Goal: Complete application form

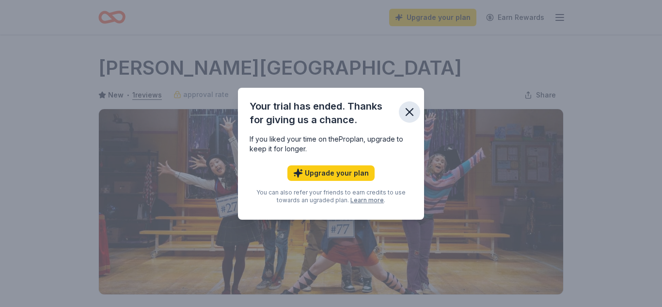
click at [413, 108] on icon "button" at bounding box center [410, 112] width 14 height 14
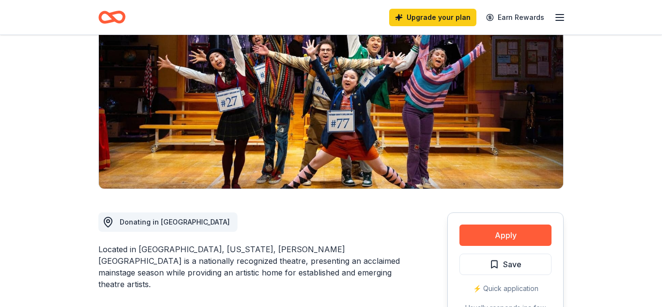
scroll to position [108, 0]
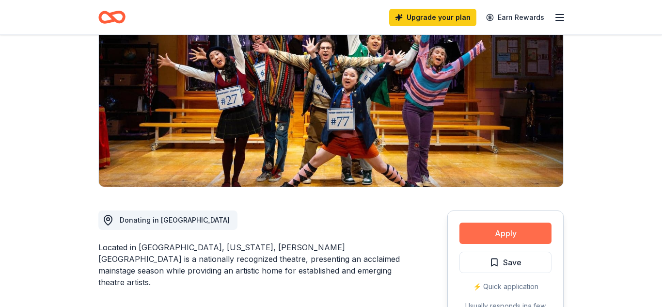
click at [537, 230] on button "Apply" at bounding box center [506, 233] width 92 height 21
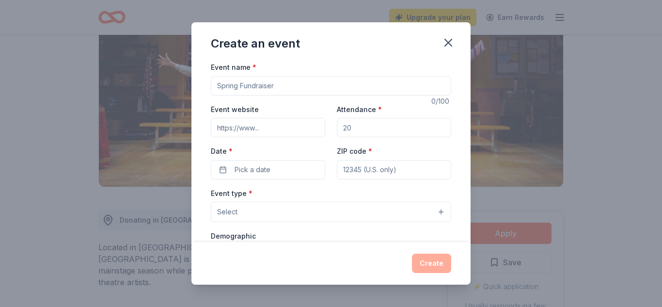
click at [338, 83] on input "Event name *" at bounding box center [331, 85] width 240 height 19
type input "[GEOGRAPHIC_DATA] Tricky Tray Fundraiser"
click at [295, 129] on input "Event website" at bounding box center [268, 127] width 114 height 19
type input "[DOMAIN_NAME]"
click at [392, 125] on input "Attendance *" at bounding box center [394, 127] width 114 height 19
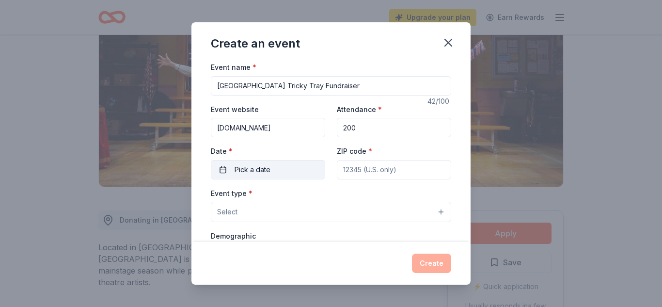
type input "200"
click at [277, 171] on button "Pick a date" at bounding box center [268, 169] width 114 height 19
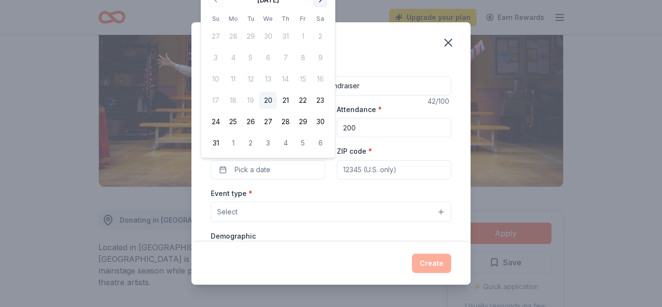
click at [326, 2] on button "Go to next month" at bounding box center [321, 0] width 14 height 14
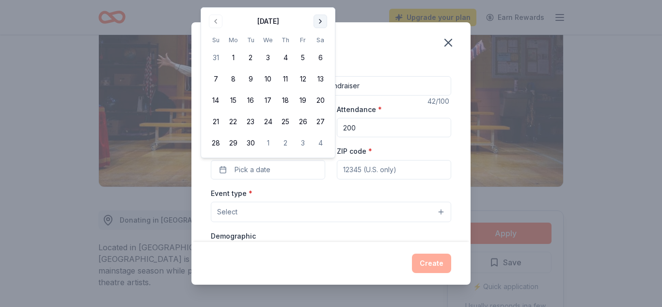
click at [326, 26] on button "Go to next month" at bounding box center [321, 22] width 14 height 14
click at [324, 24] on button "Go to next month" at bounding box center [321, 22] width 14 height 14
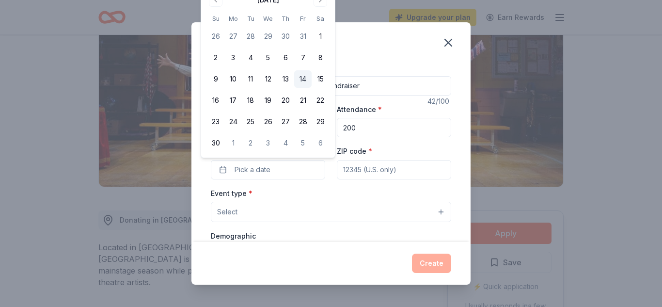
click at [302, 86] on button "14" at bounding box center [302, 78] width 17 height 17
click at [390, 171] on input "ZIP code *" at bounding box center [394, 169] width 114 height 19
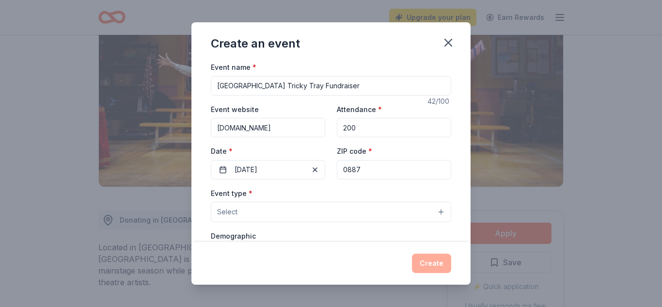
type input "08872"
type input "Entry fee includes 2 sheets of medium prize tickets and door prize entry. Bundl…"
type input "35 worth of tickets. Entry tickets can be purchased on our website at [DOMAIN_N…"
type input "08872"
click at [300, 214] on button "Select" at bounding box center [331, 212] width 240 height 20
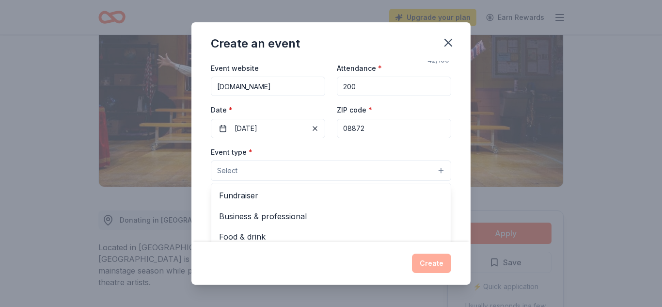
scroll to position [70, 0]
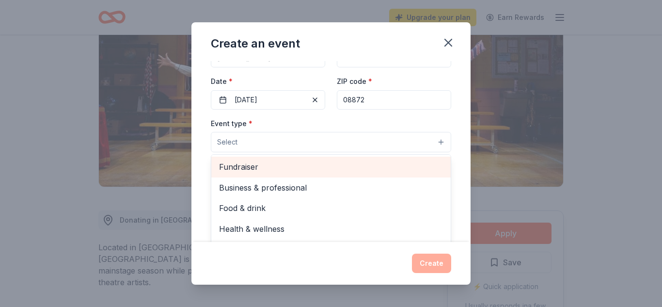
click at [298, 171] on span "Fundraiser" at bounding box center [331, 166] width 224 height 13
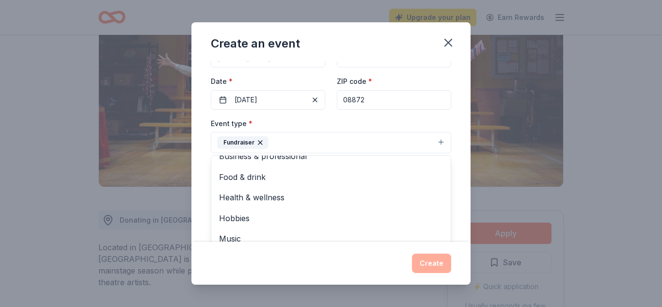
scroll to position [0, 0]
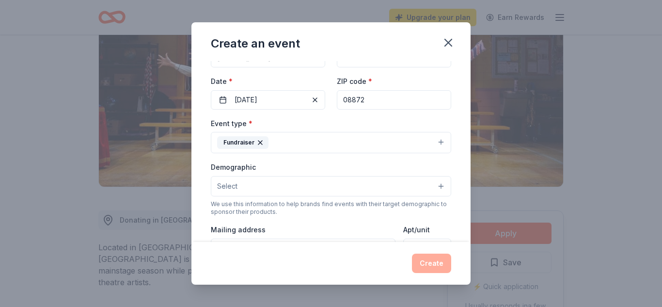
click at [435, 190] on button "Select" at bounding box center [331, 186] width 240 height 20
click at [280, 212] on span "All genders" at bounding box center [331, 211] width 224 height 13
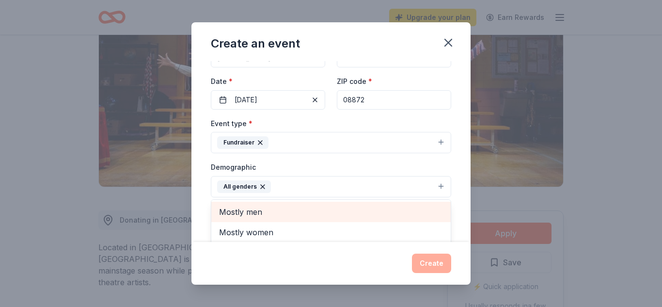
click at [304, 241] on div "Mostly women" at bounding box center [330, 232] width 239 height 20
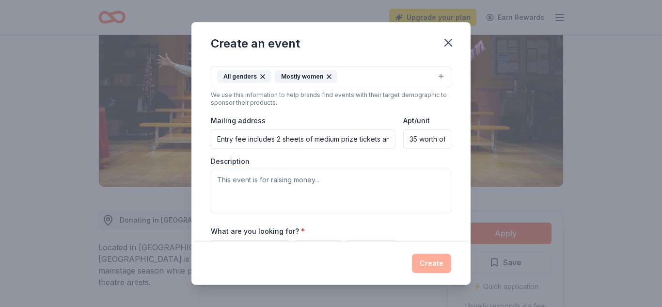
scroll to position [184, 0]
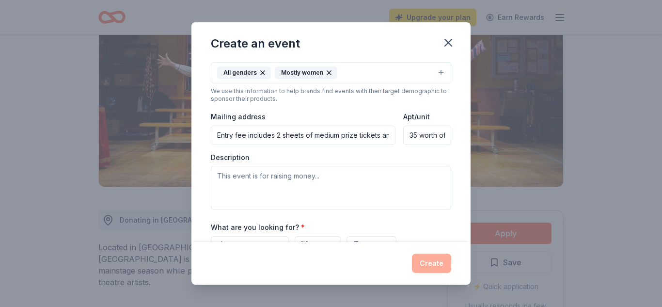
click at [350, 136] on input "Entry fee includes 2 sheets of medium prize tickets and door prize entry. Bundl…" at bounding box center [303, 135] width 185 height 19
type input "[STREET_ADDRESS][PERSON_NAME]"
click at [426, 138] on input "35 worth of tickets. Entry tickets can be purchased on our website at [DOMAIN_N…" at bounding box center [427, 135] width 48 height 19
click at [430, 132] on input "35 [PERSON_NAME] of tickets. Entry tickets can be purchased on our website at […" at bounding box center [427, 135] width 48 height 19
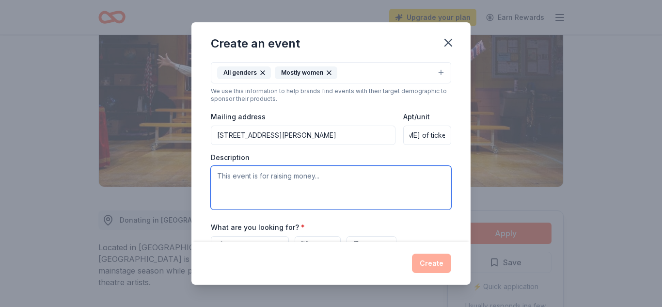
click at [449, 172] on textarea at bounding box center [331, 188] width 240 height 44
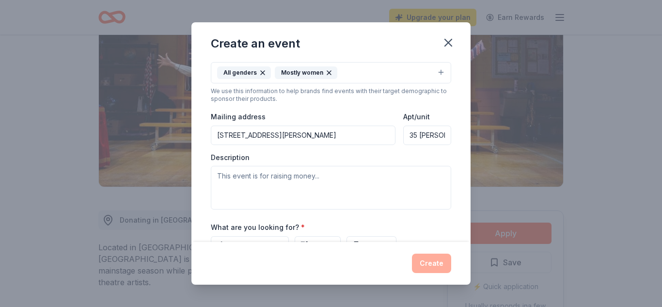
click at [440, 135] on input "35 [PERSON_NAME] of tickets. Entry tickets can be purchased on our website at […" at bounding box center [427, 135] width 48 height 19
click at [443, 135] on input "tickets. Entry tickets can be purchased on our website at [DOMAIN_NAME]. Groups…" at bounding box center [427, 135] width 48 height 19
click at [443, 136] on input "try tickets can be purchased on our website at [DOMAIN_NAME]. Groups of 8+ can …" at bounding box center [427, 135] width 48 height 19
click at [444, 136] on input "can be purchased on our website at [DOMAIN_NAME]. Groups of 8+ can reserve a ta…" at bounding box center [427, 135] width 48 height 19
click at [445, 136] on input "chased on our website at [DOMAIN_NAME]. Groups of 8+ can reserve a table." at bounding box center [427, 135] width 48 height 19
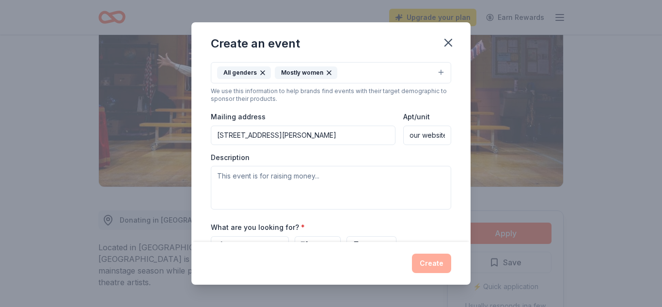
click at [442, 135] on input "our website at [DOMAIN_NAME]. Groups of 8+ can reserve a table." at bounding box center [427, 135] width 48 height 19
click at [449, 136] on input "e at [DOMAIN_NAME]. Groups of 8+ can reserve a table." at bounding box center [427, 135] width 48 height 19
click at [444, 133] on input "e at [DOMAIN_NAME]. Groups of 8+ can reserve a table." at bounding box center [427, 135] width 48 height 19
click at [441, 131] on input "e at [DOMAIN_NAME]. Groups of 8+ can reserve a table." at bounding box center [427, 135] width 48 height 19
click at [442, 136] on input "[DOMAIN_NAME]. Groups of 8+ can reserve a table." at bounding box center [427, 135] width 48 height 19
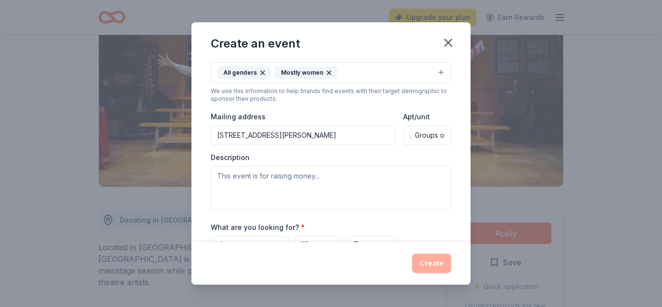
click at [444, 137] on input ". Groups of 8+ can reserve a table." at bounding box center [427, 135] width 48 height 19
click at [443, 135] on input "f 8+ can reserve a table." at bounding box center [427, 135] width 48 height 19
click at [442, 135] on input "serve a table." at bounding box center [427, 135] width 48 height 19
click at [438, 133] on input "ble." at bounding box center [427, 135] width 48 height 19
type input "b"
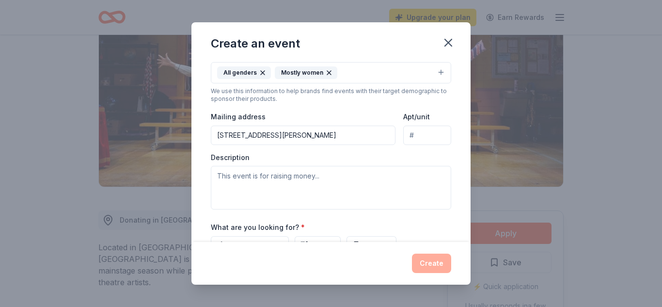
click at [435, 137] on input "Apt/unit" at bounding box center [427, 135] width 48 height 19
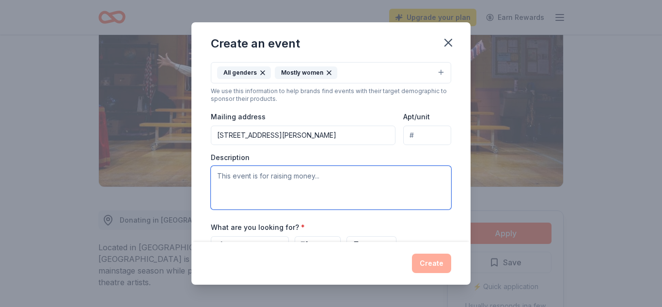
click at [364, 191] on textarea at bounding box center [331, 188] width 240 height 44
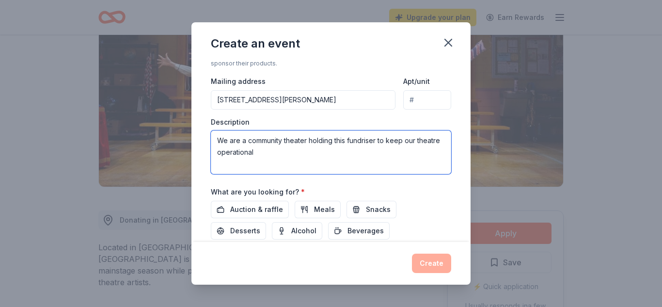
scroll to position [285, 0]
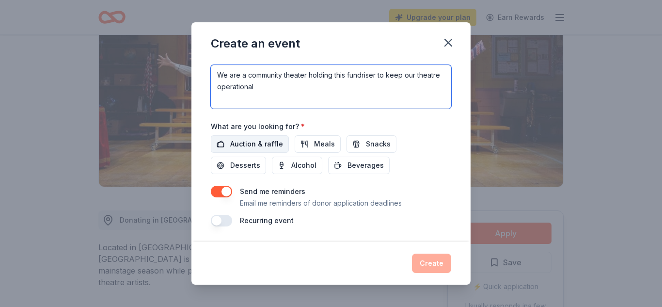
type textarea "We are a community theater holding this fundriser to keep our theatre operation…"
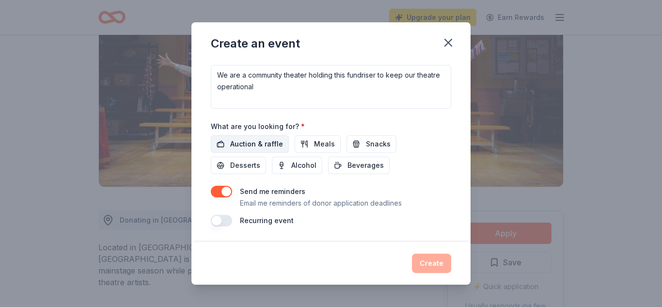
click at [272, 147] on span "Auction & raffle" at bounding box center [256, 144] width 53 height 12
click at [432, 267] on button "Create" at bounding box center [431, 263] width 39 height 19
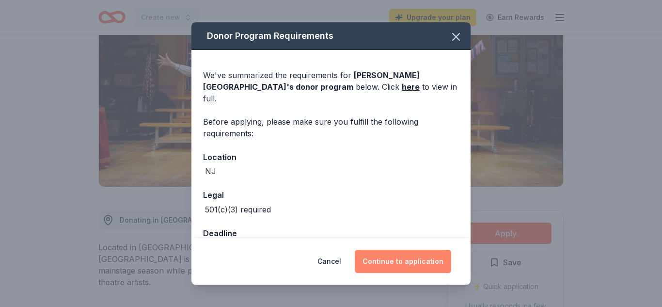
click at [414, 259] on button "Continue to application" at bounding box center [403, 261] width 96 height 23
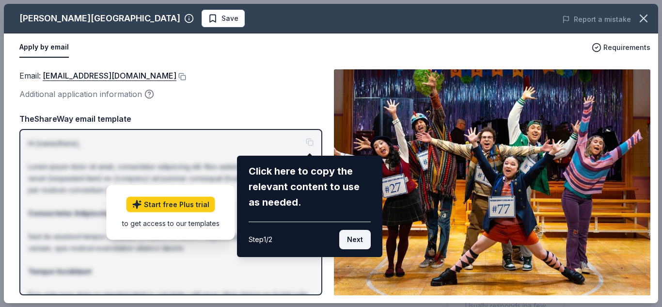
click at [368, 241] on button "Next" at bounding box center [355, 239] width 32 height 19
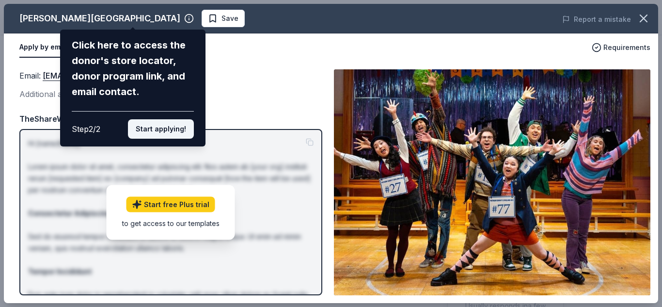
click at [175, 135] on button "Start applying!" at bounding box center [161, 128] width 66 height 19
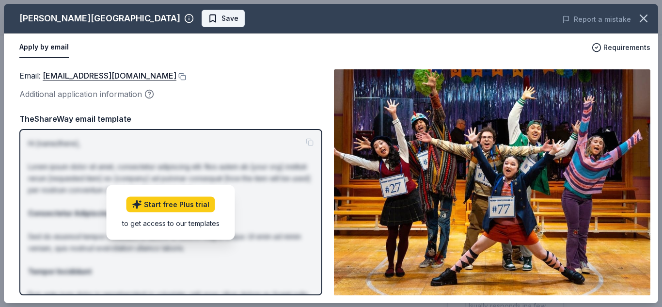
click at [222, 18] on span "Save" at bounding box center [230, 19] width 17 height 12
